Goal: Consume media (video, audio): Consume media (video, audio)

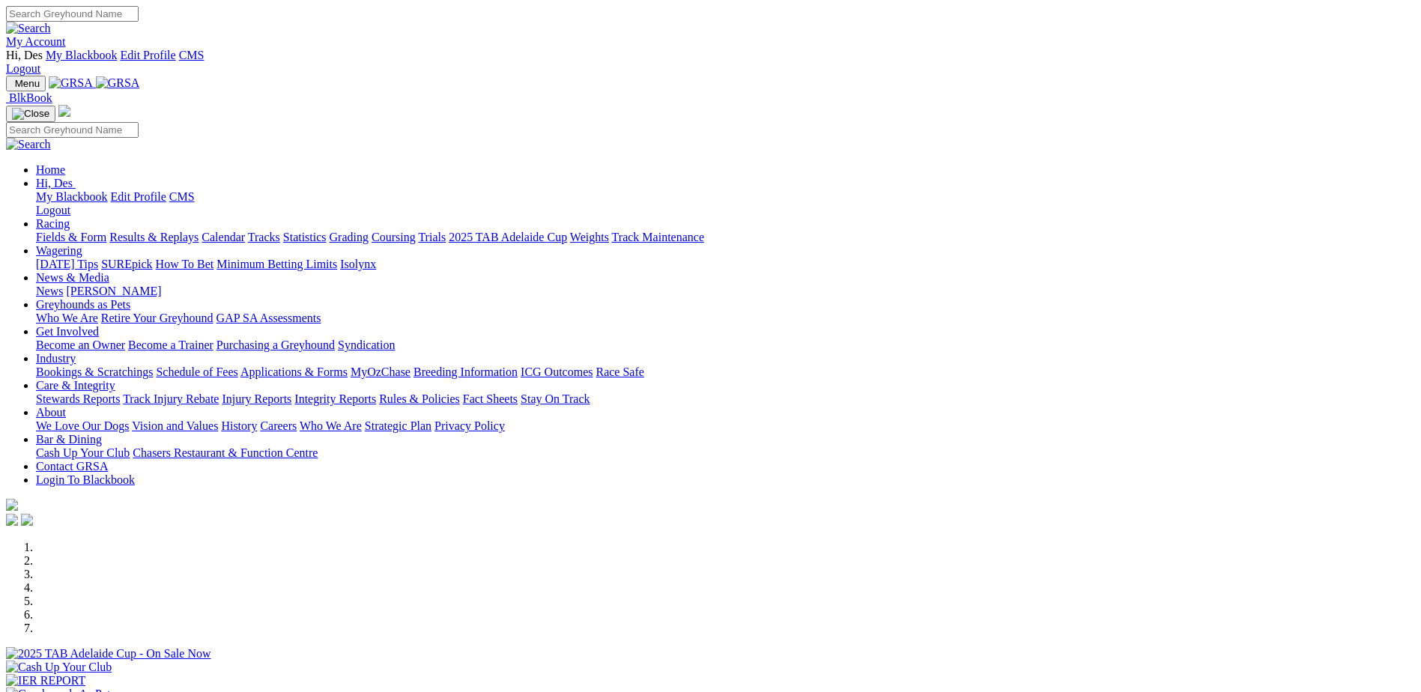
click at [199, 231] on link "Results & Replays" at bounding box center [153, 237] width 89 height 13
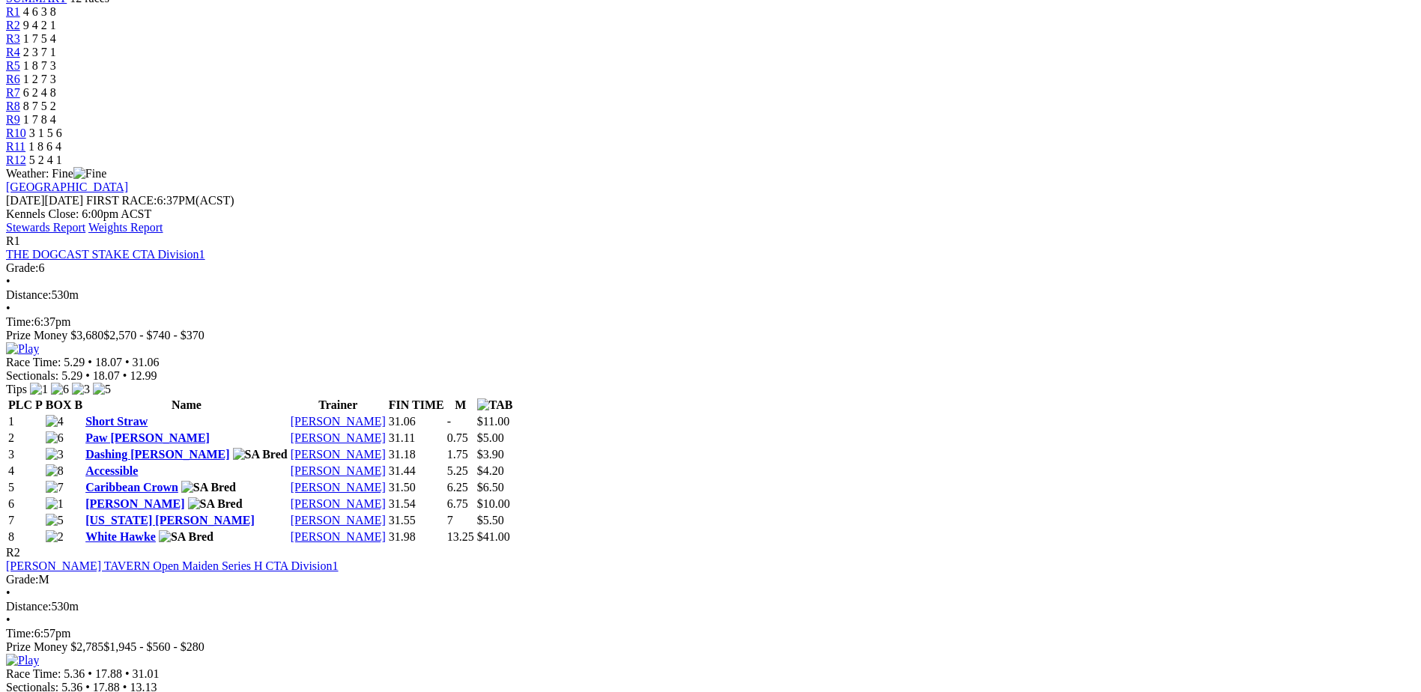
scroll to position [599, 0]
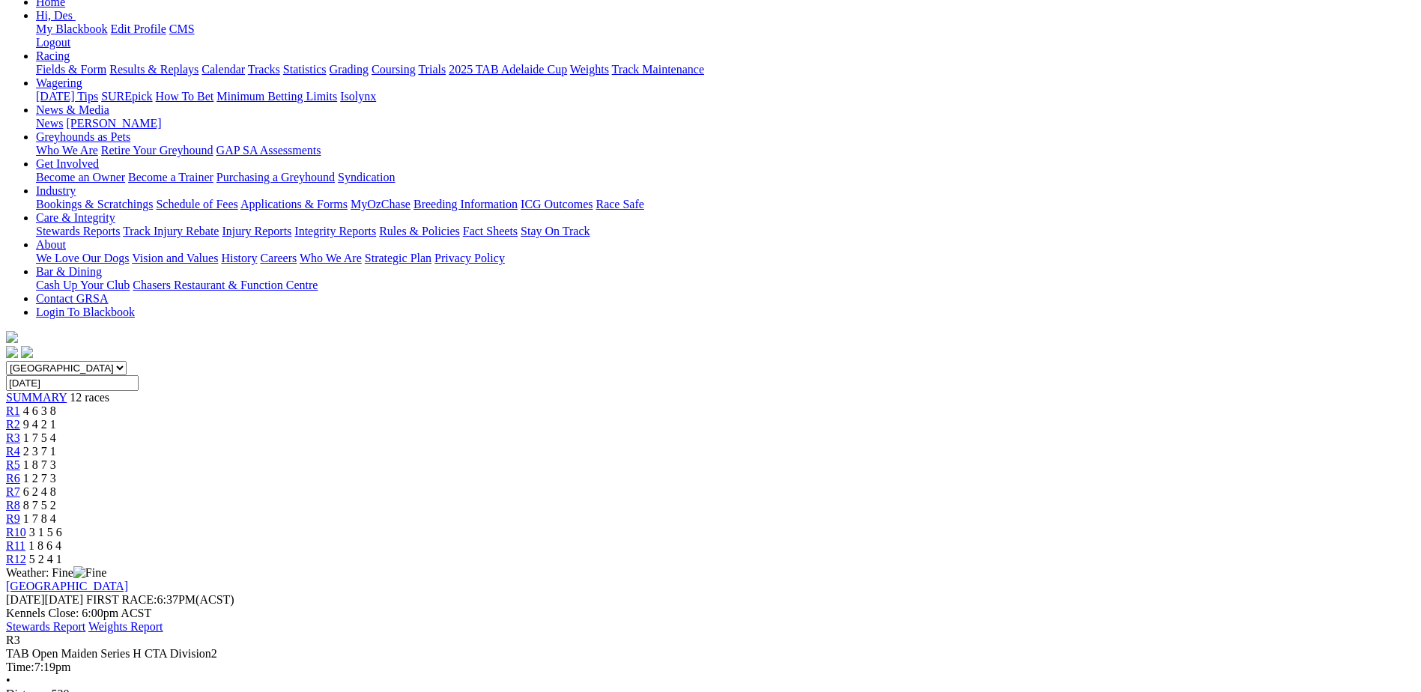
scroll to position [225, 0]
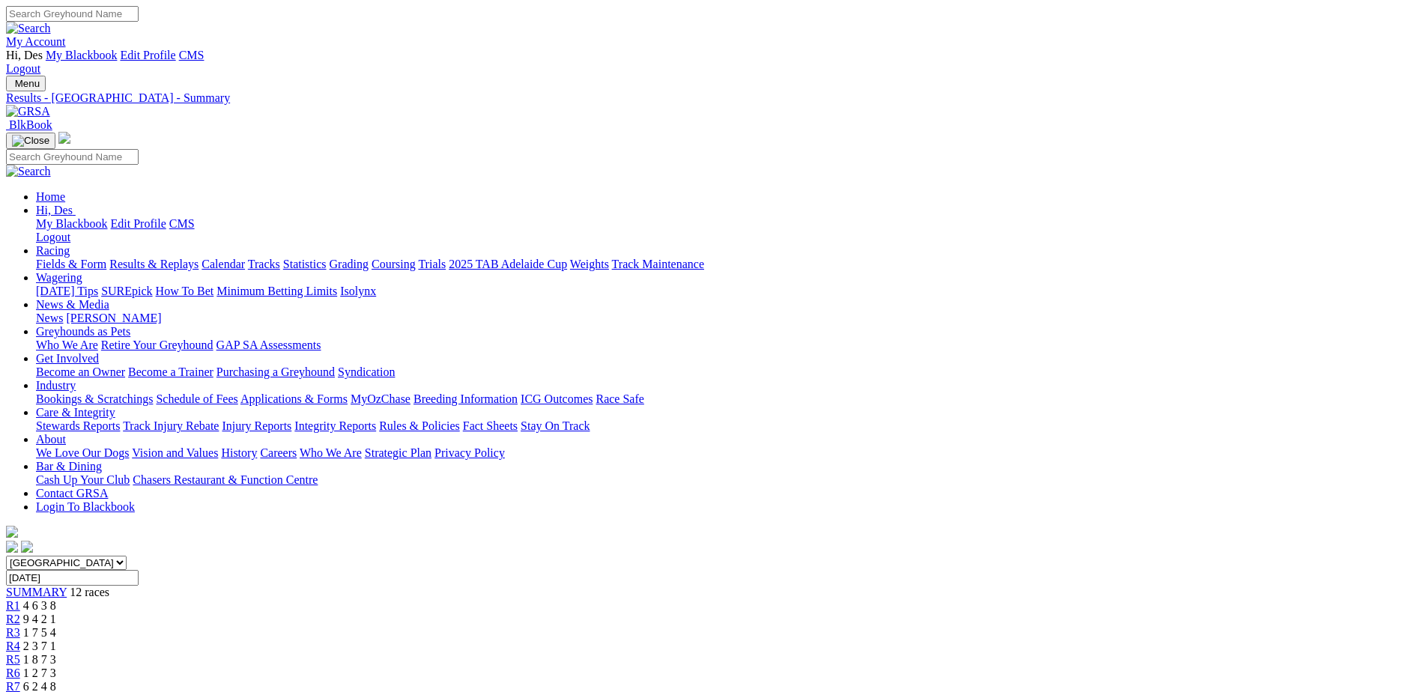
click at [460, 420] on link "Rules & Policies" at bounding box center [419, 426] width 81 height 13
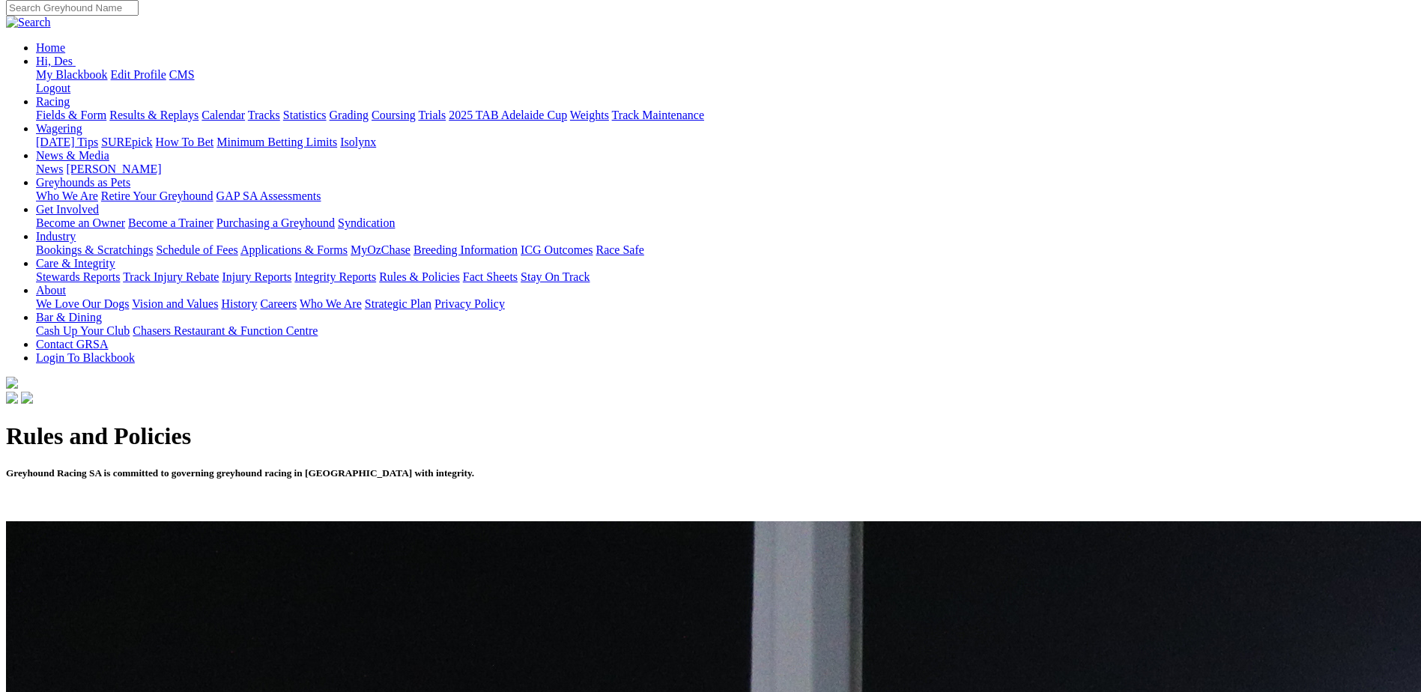
scroll to position [150, 0]
